Goal: Information Seeking & Learning: Learn about a topic

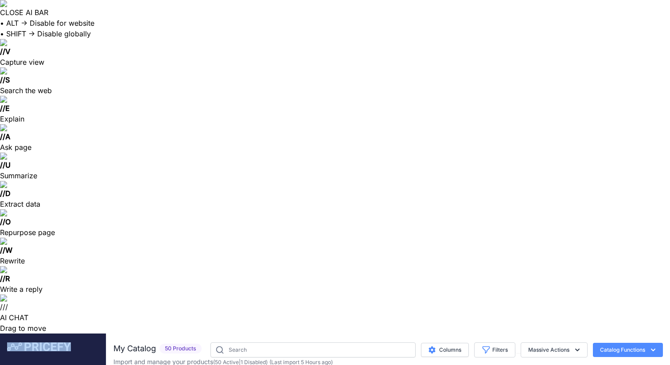
drag, startPoint x: 72, startPoint y: 14, endPoint x: 26, endPoint y: 13, distance: 46.1
click at [26, 342] on div at bounding box center [53, 346] width 92 height 9
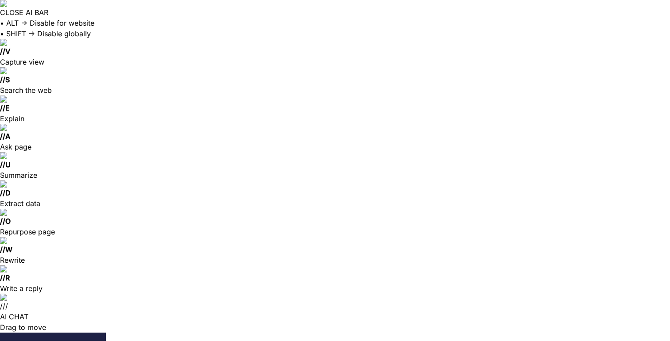
paste input "16 Gallon Passenger Side Undercarriage Fresh Water Tank 07-24 Mercedes Sprinter…"
type input "16 Gallon Passenger Side Undercarriage Fresh Water Tank 07-24 Mercedes Sprinter…"
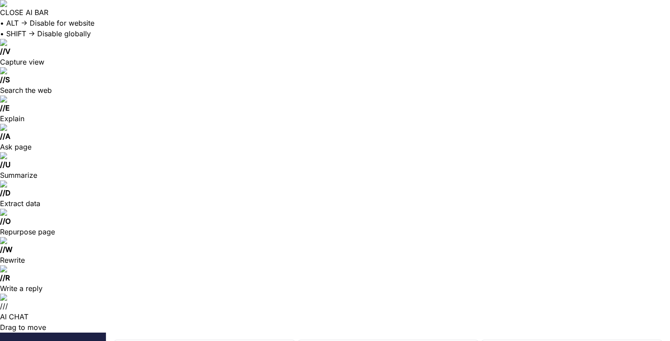
drag, startPoint x: 28, startPoint y: 40, endPoint x: 28, endPoint y: 45, distance: 4.9
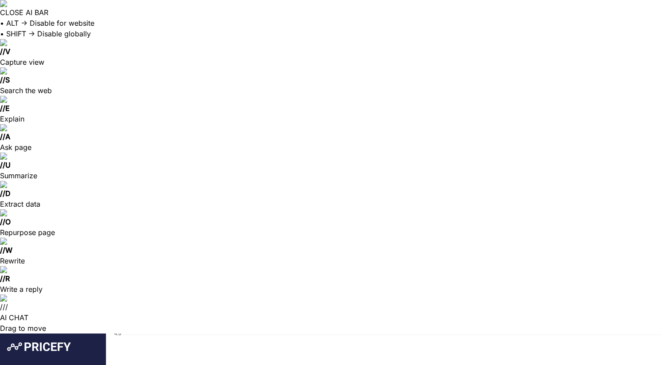
scroll to position [149, 0]
